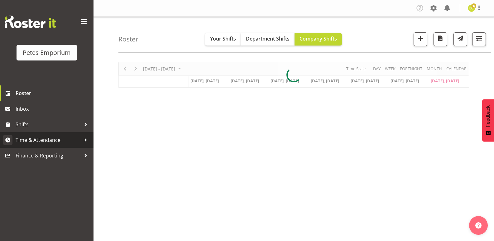
click at [74, 143] on span "Time & Attendance" at bounding box center [48, 139] width 65 height 9
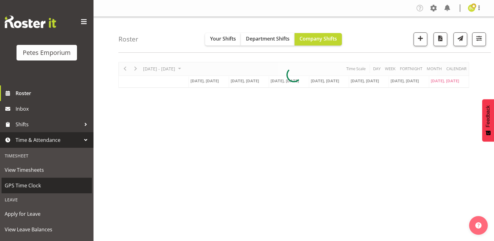
click at [31, 188] on span "GPS Time Clock" at bounding box center [47, 185] width 84 height 9
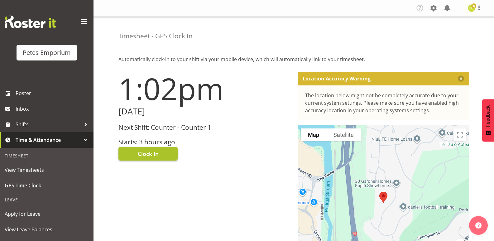
click at [147, 154] on span "Clock In" at bounding box center [148, 154] width 21 height 8
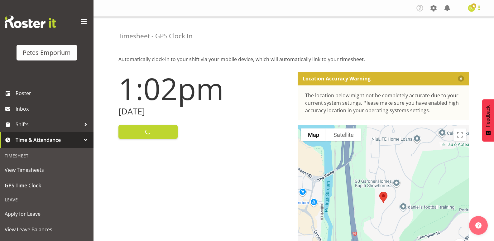
click at [481, 10] on span at bounding box center [478, 7] width 7 height 7
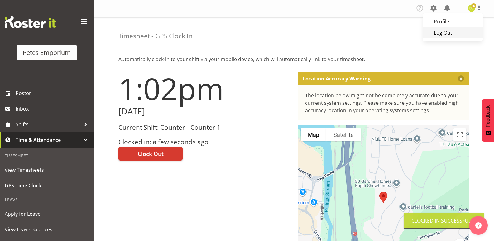
click at [455, 35] on link "Log Out" at bounding box center [453, 32] width 60 height 11
